Goal: Information Seeking & Learning: Learn about a topic

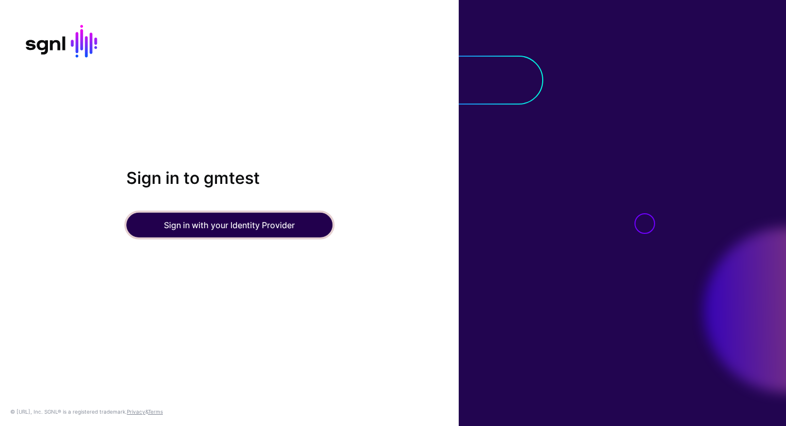
click at [197, 226] on button "Sign in with your Identity Provider" at bounding box center [229, 225] width 206 height 25
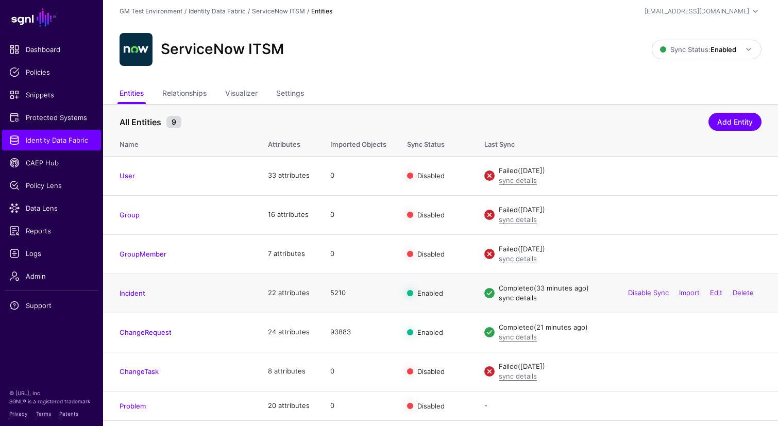
click at [510, 299] on link "sync details" at bounding box center [518, 298] width 38 height 8
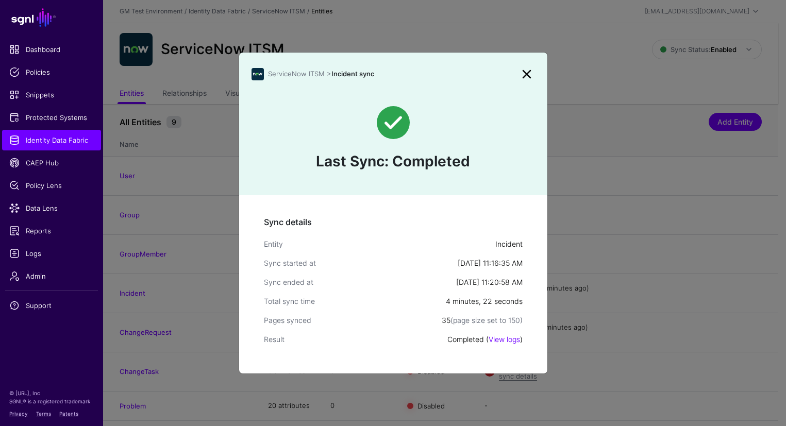
click at [528, 75] on link at bounding box center [526, 74] width 16 height 16
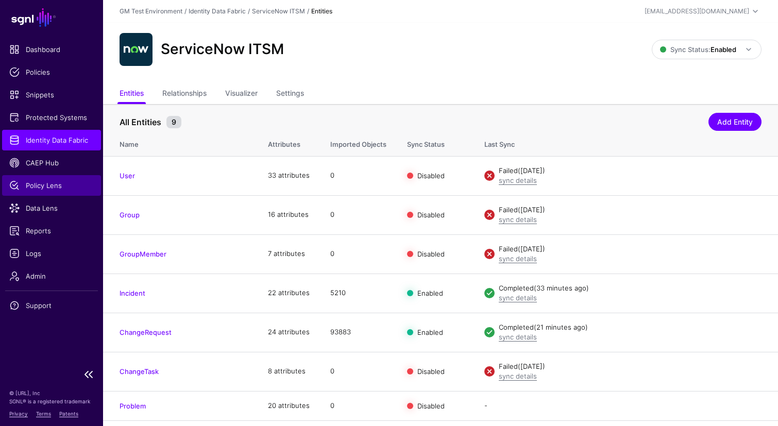
click at [28, 186] on span "Policy Lens" at bounding box center [51, 185] width 85 height 10
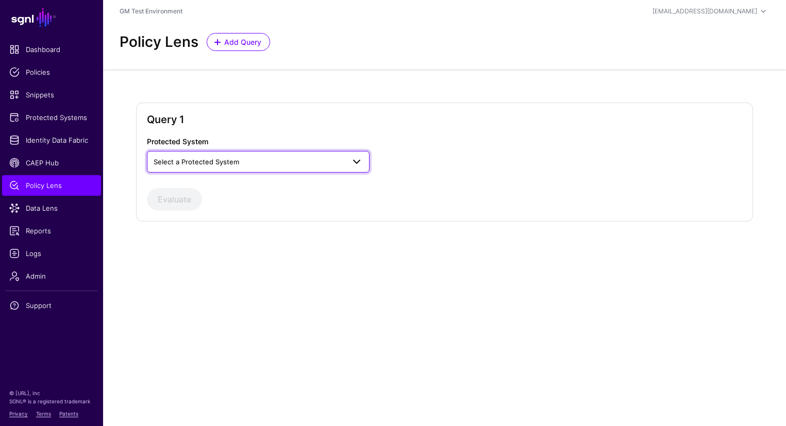
click at [168, 155] on link "Select a Protected System" at bounding box center [258, 162] width 223 height 22
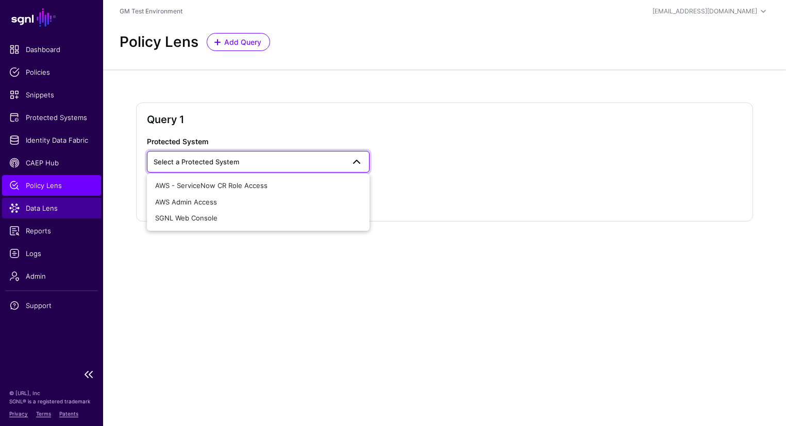
click at [45, 207] on span "Data Lens" at bounding box center [51, 208] width 85 height 10
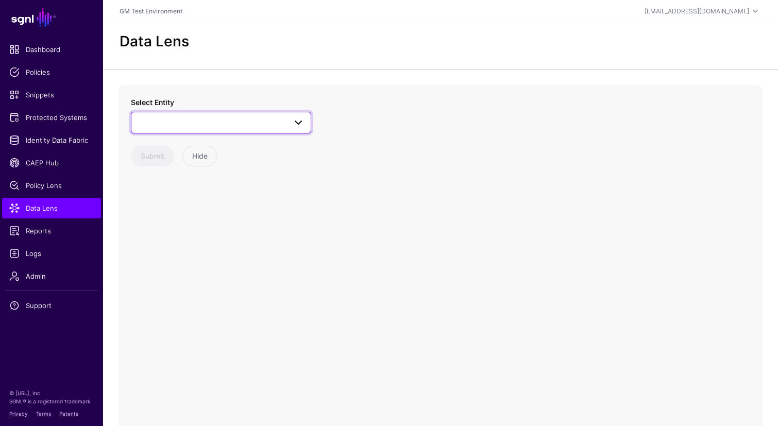
click at [160, 124] on span at bounding box center [221, 122] width 167 height 12
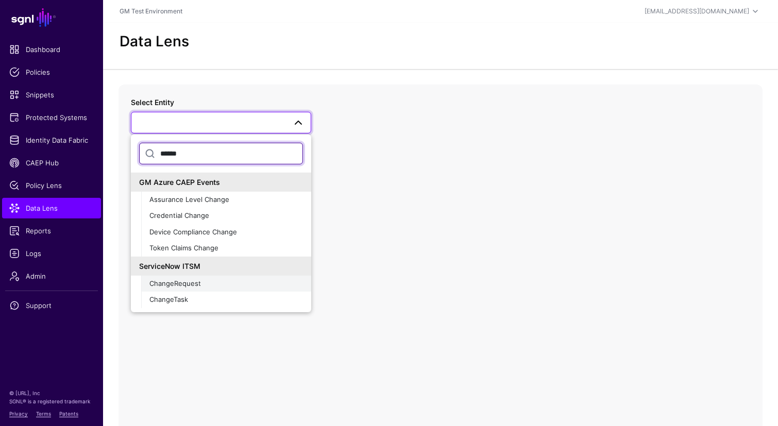
type input "******"
click at [172, 286] on span "ChangeRequest" at bounding box center [175, 283] width 52 height 8
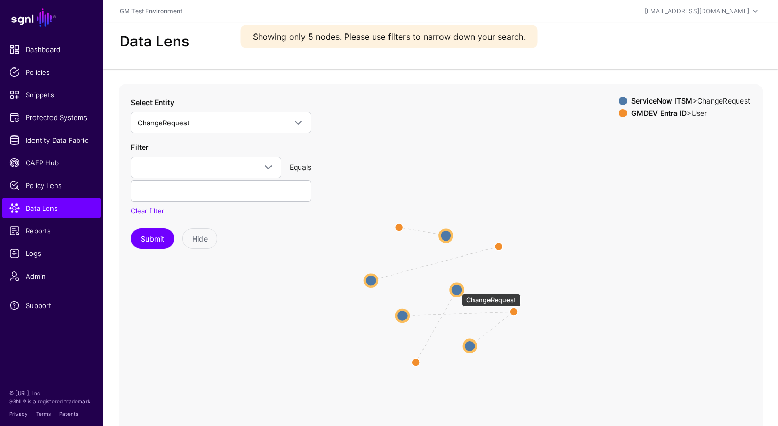
click at [457, 289] on circle at bounding box center [457, 289] width 12 height 12
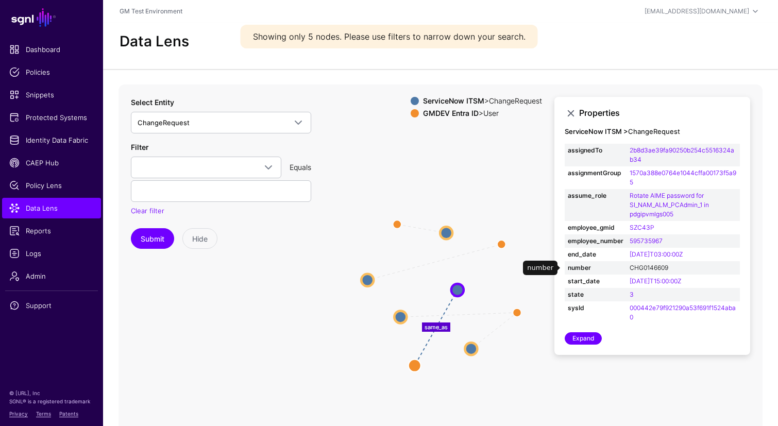
click at [647, 270] on link "CHG0146609" at bounding box center [649, 268] width 39 height 8
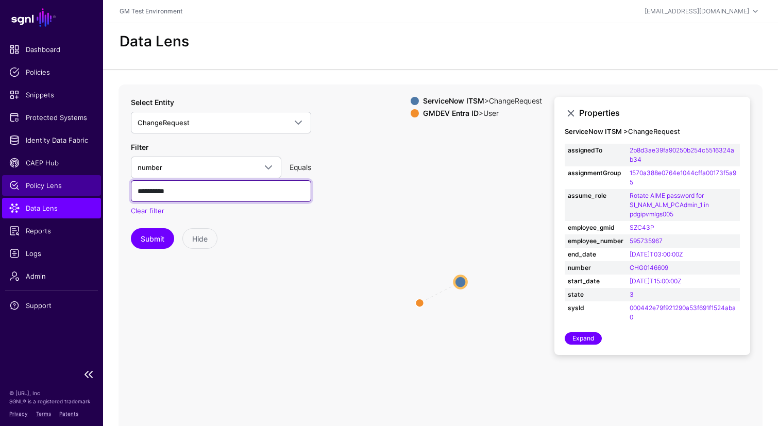
drag, startPoint x: 196, startPoint y: 194, endPoint x: 92, endPoint y: 187, distance: 104.3
click at [92, 187] on main "SGNL Dashboard Policies Snippets Protected Systems Identity Data Fabric CAEP Hu…" at bounding box center [389, 248] width 778 height 497
paste input "text"
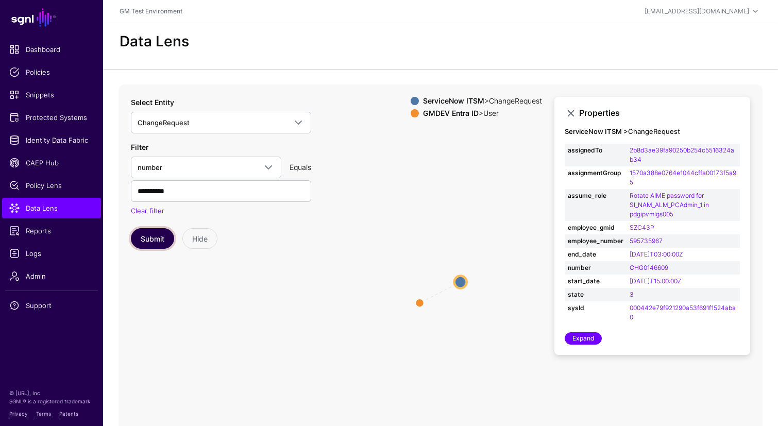
click at [155, 241] on button "Submit" at bounding box center [152, 238] width 43 height 21
click at [459, 283] on circle at bounding box center [461, 282] width 12 height 12
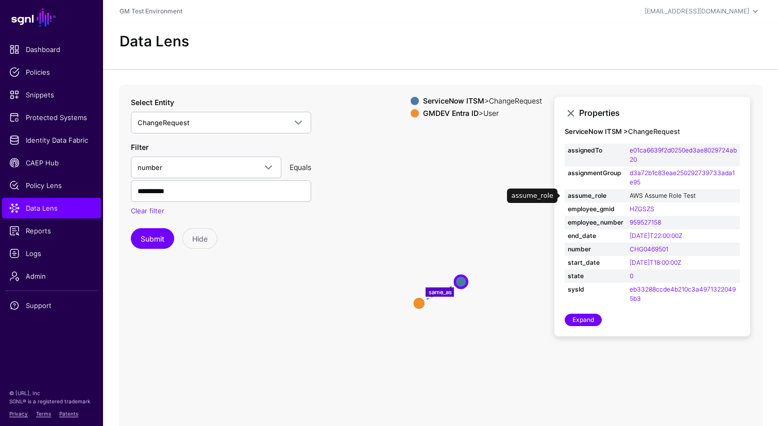
click at [650, 196] on link "AWS Assume Role Test" at bounding box center [663, 196] width 66 height 8
type input "**********"
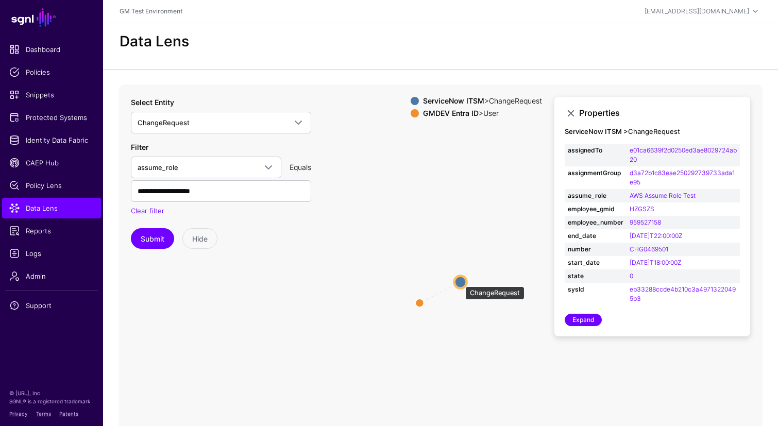
click at [460, 281] on circle at bounding box center [461, 282] width 12 height 12
